Goal: Find specific page/section: Find specific page/section

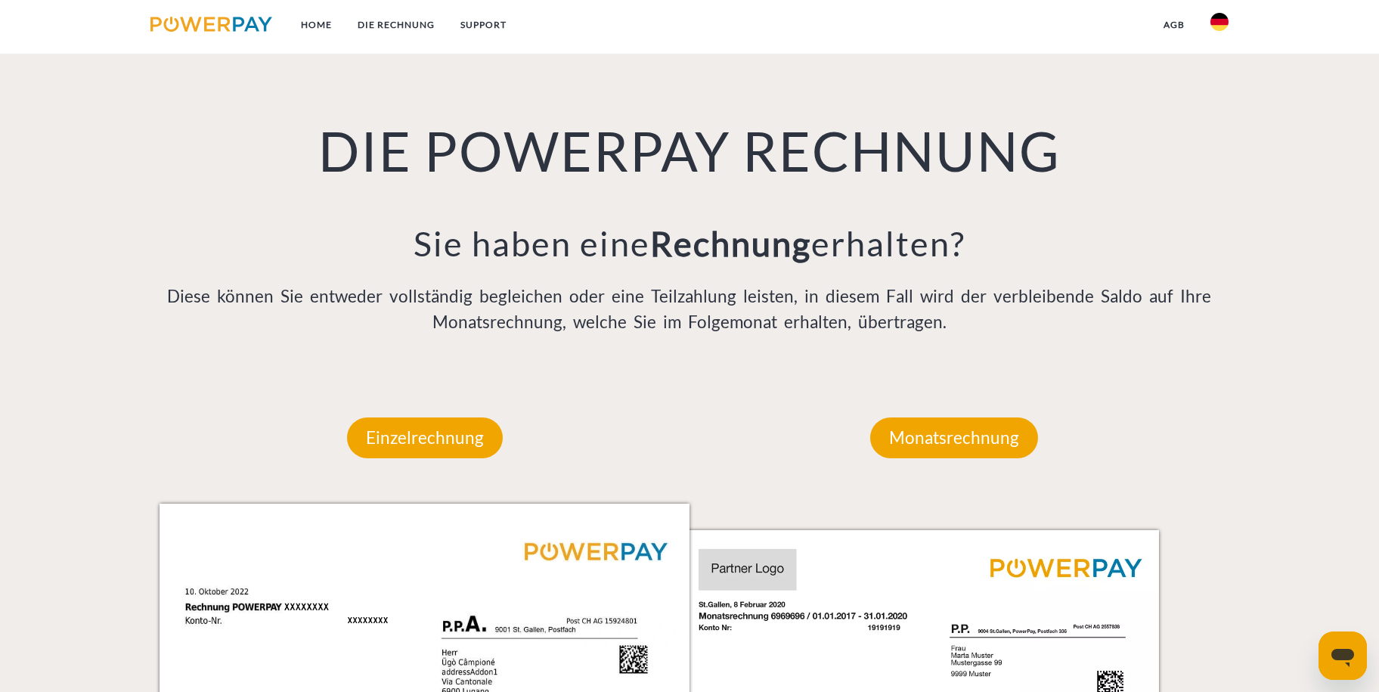
scroll to position [1361, 0]
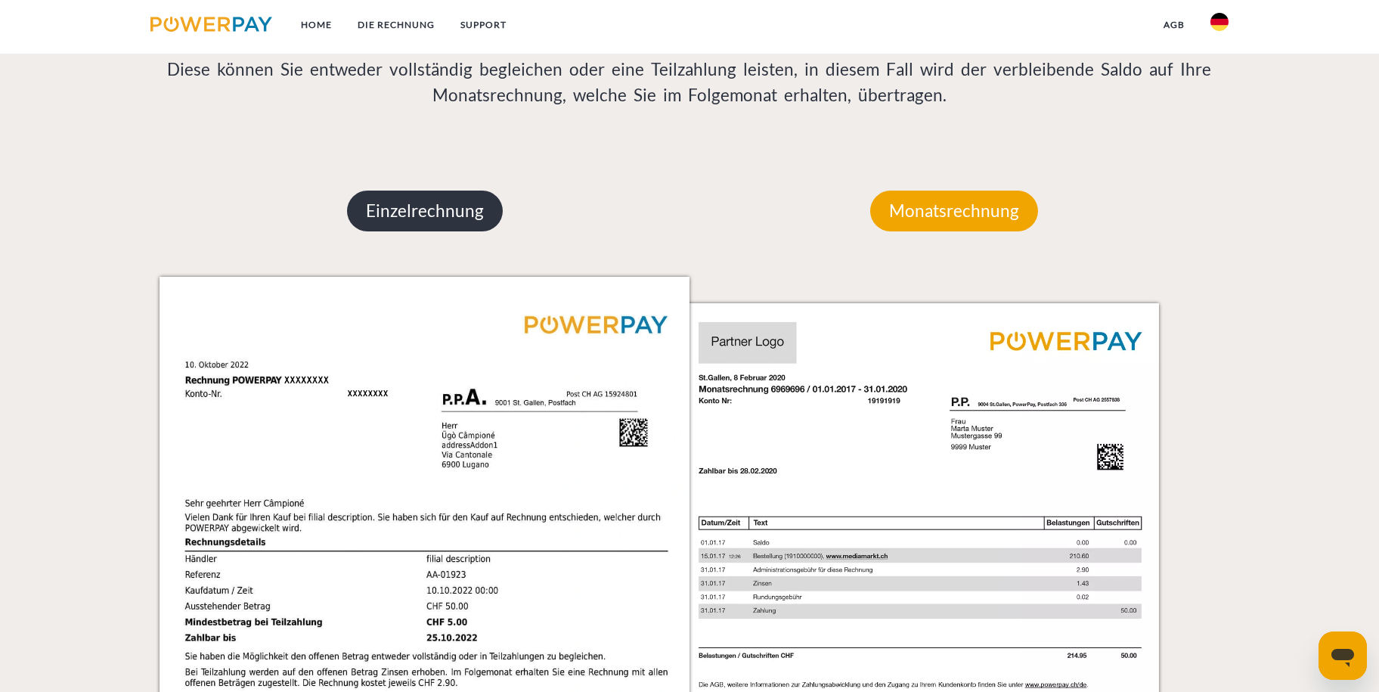
click at [450, 204] on p "Einzelrechnung" at bounding box center [425, 211] width 156 height 41
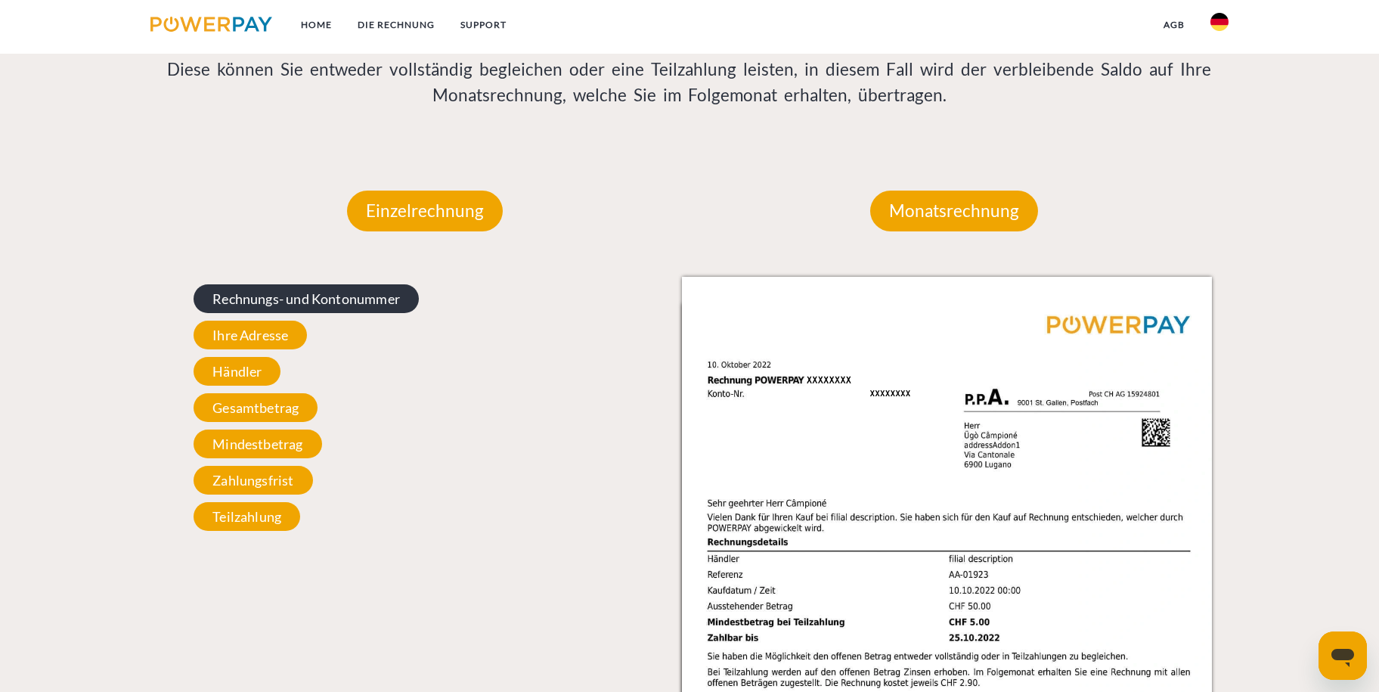
click at [268, 306] on span "Rechnungs- und Kontonummer" at bounding box center [306, 298] width 225 height 29
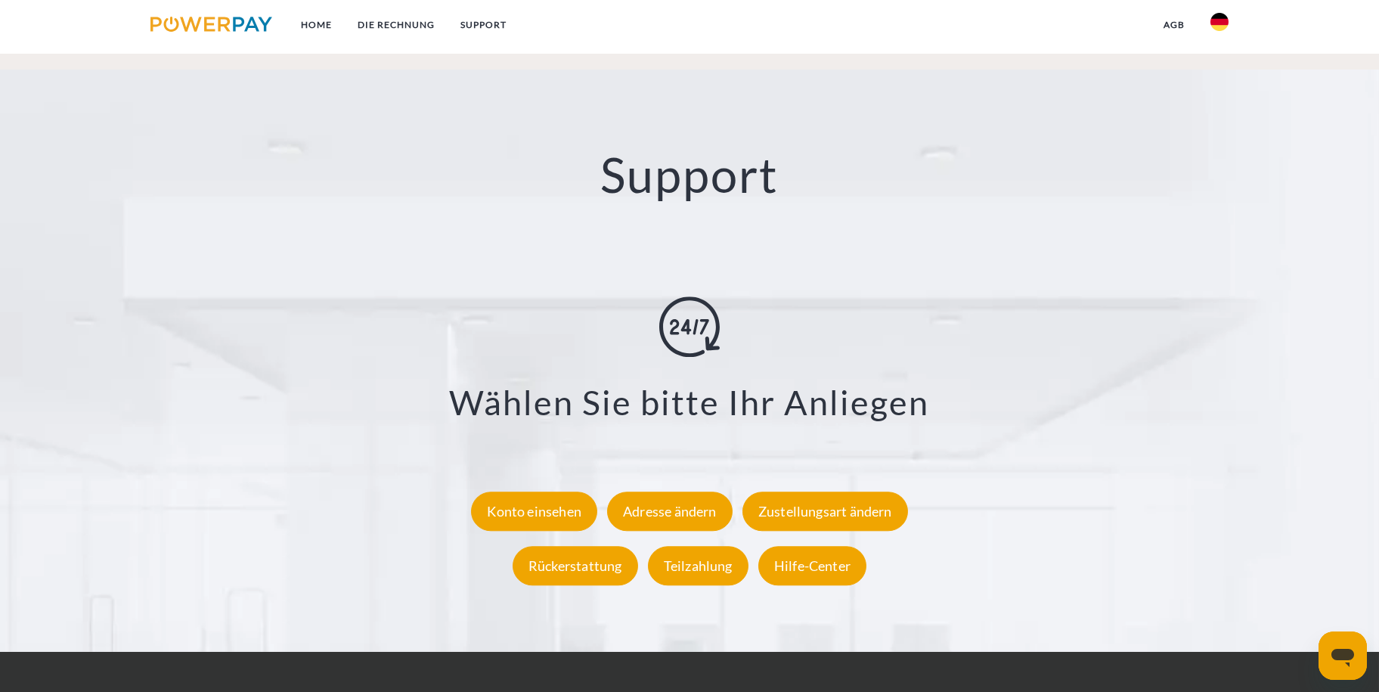
scroll to position [2723, 0]
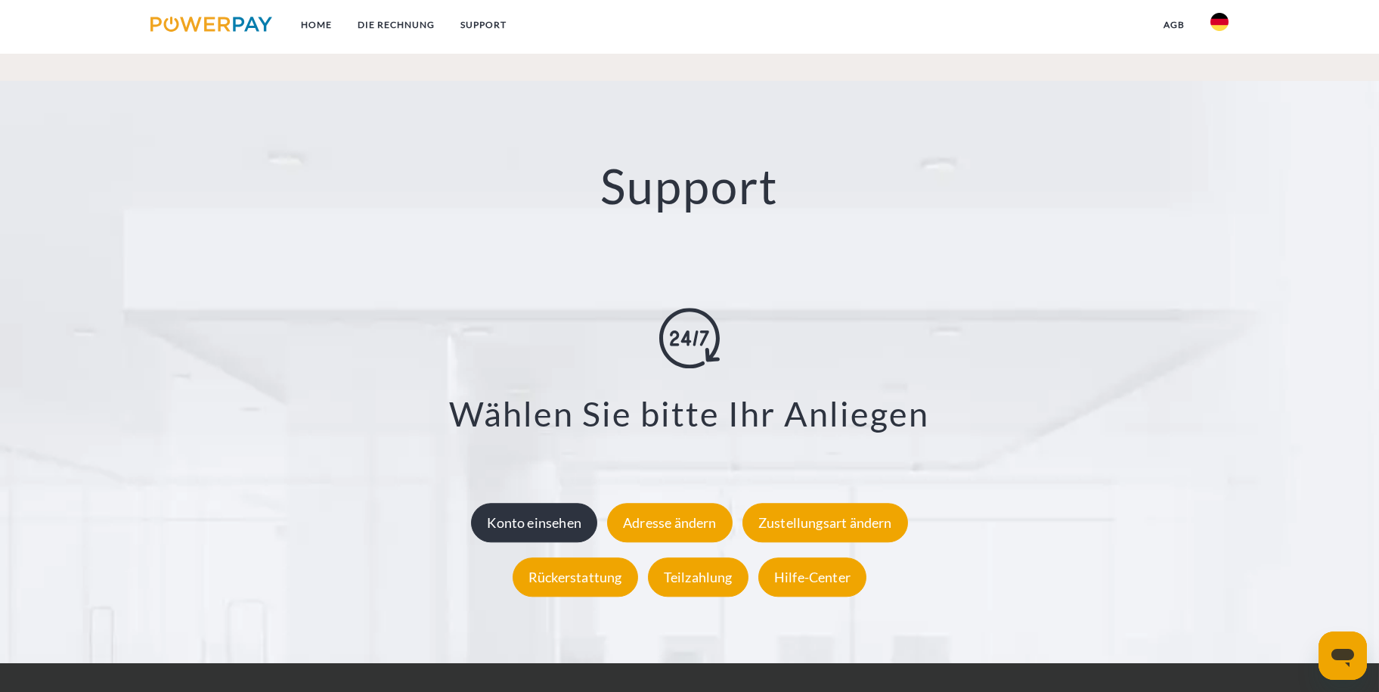
click at [553, 510] on div "Konto einsehen" at bounding box center [534, 522] width 126 height 39
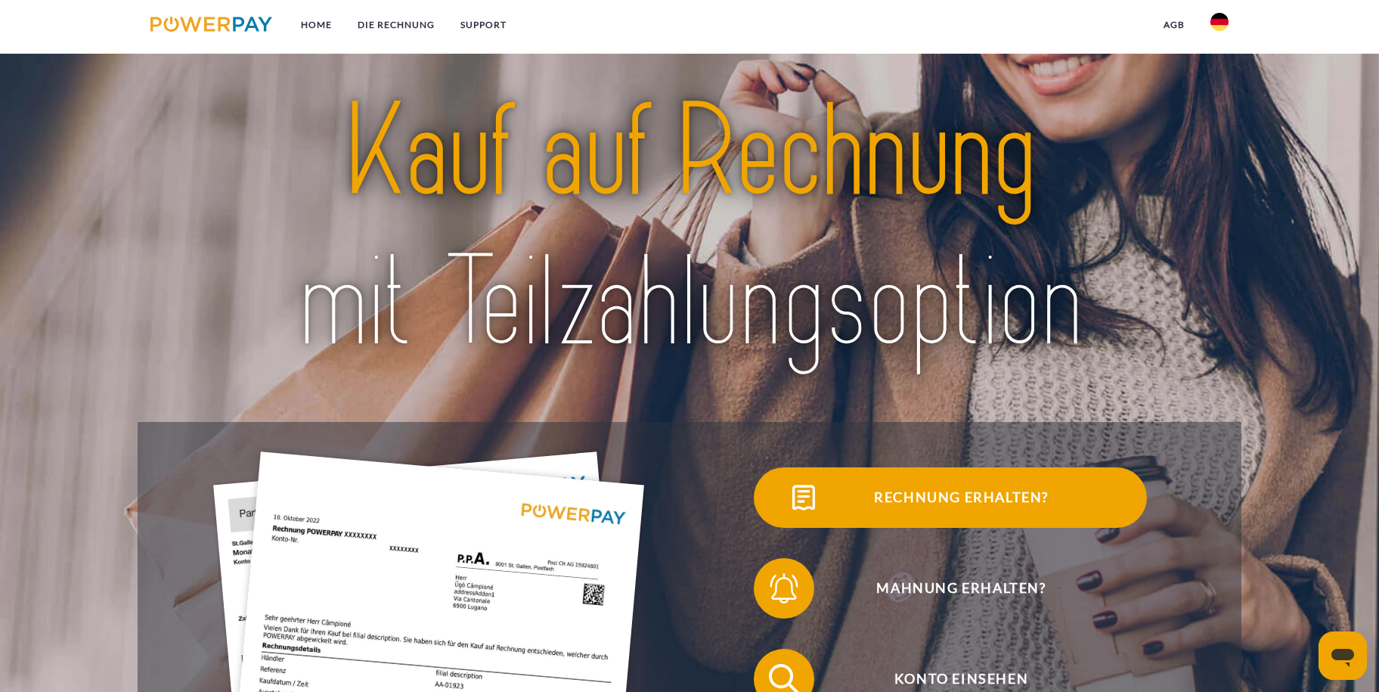
scroll to position [227, 0]
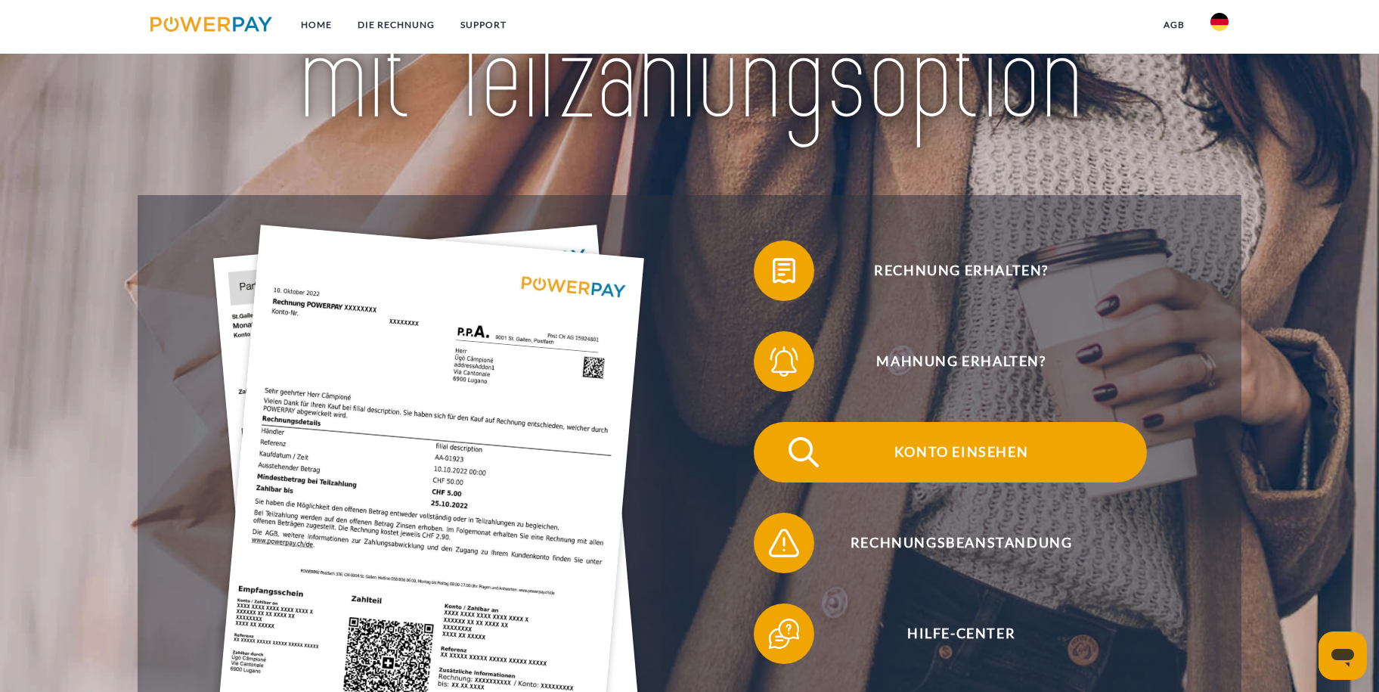
click at [796, 451] on img at bounding box center [804, 452] width 38 height 38
